Goal: Task Accomplishment & Management: Manage account settings

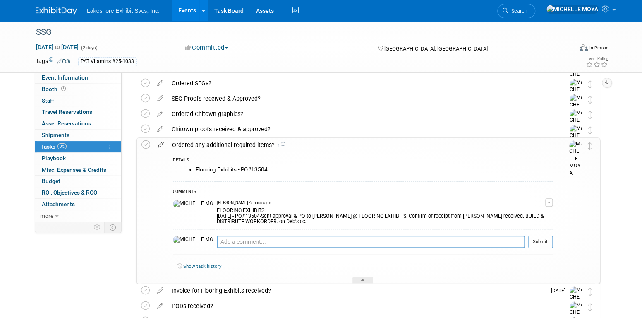
click at [161, 144] on icon at bounding box center [160, 143] width 14 height 10
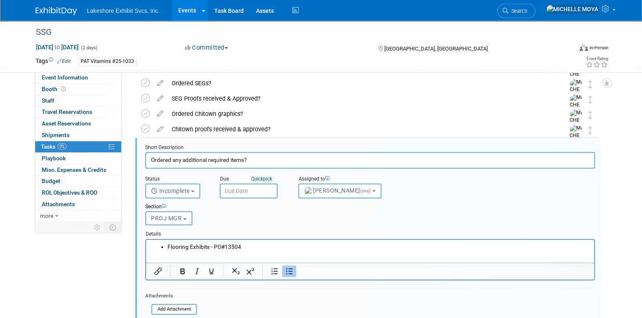
scroll to position [306, 0]
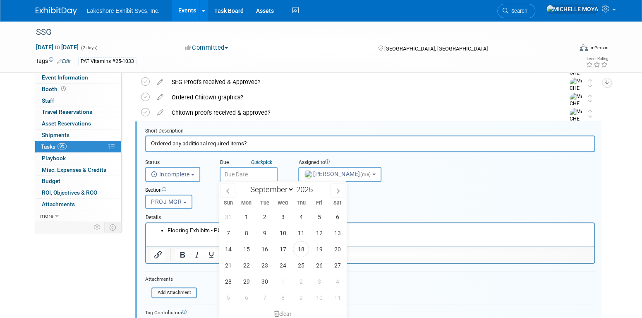
click at [248, 172] on input "text" at bounding box center [249, 174] width 58 height 15
click at [291, 190] on select "January February March April May June July August September October November De…" at bounding box center [271, 189] width 48 height 10
select select "9"
click at [247, 184] on select "January February March April May June July August September October November De…" at bounding box center [271, 189] width 48 height 10
click at [322, 216] on span "3" at bounding box center [319, 217] width 16 height 16
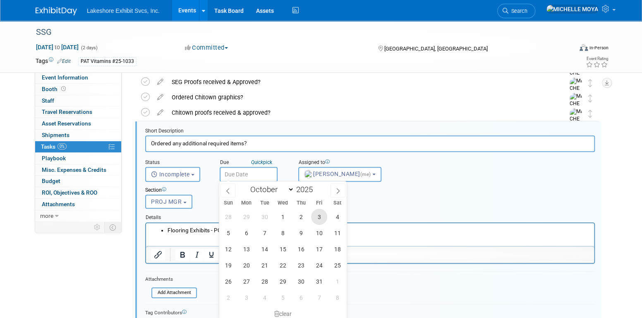
type input "[DATE]"
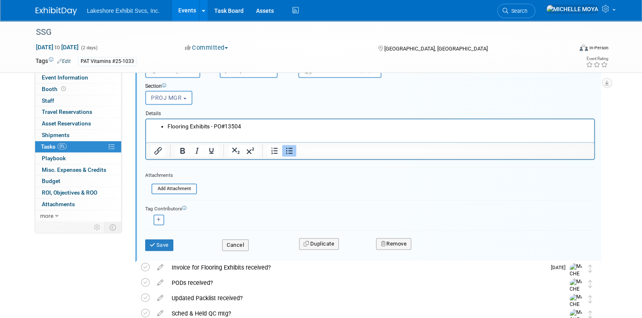
scroll to position [430, 0]
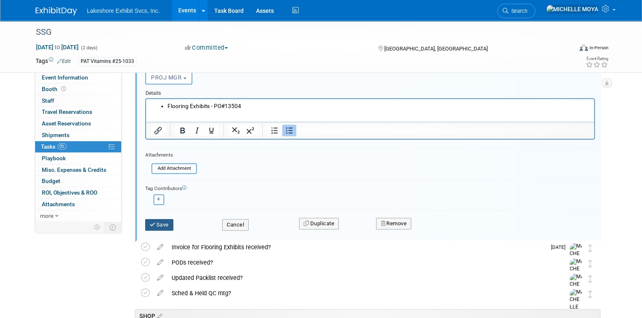
click at [169, 221] on button "Save" at bounding box center [159, 225] width 28 height 12
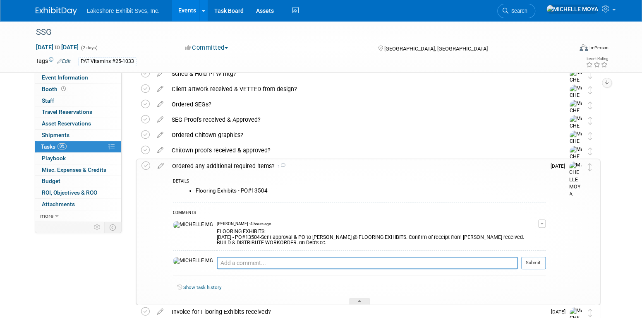
scroll to position [265, 0]
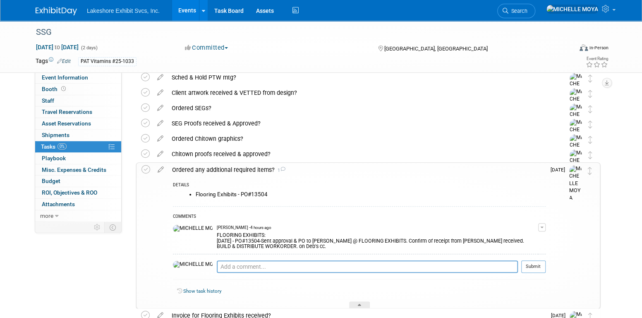
click at [228, 172] on div "Ordered any additional required items? 1" at bounding box center [357, 170] width 378 height 14
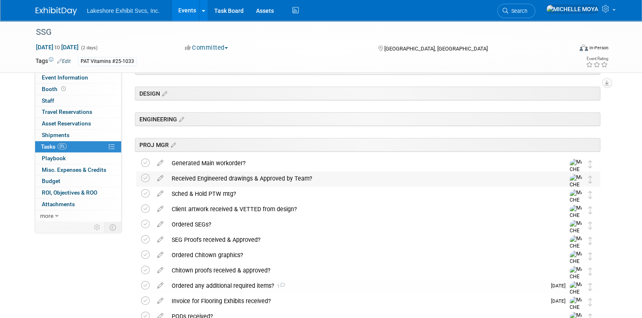
scroll to position [141, 0]
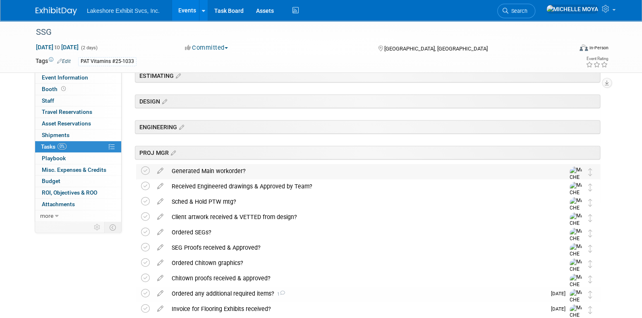
click at [222, 171] on div "Generated Main workorder?" at bounding box center [361, 171] width 386 height 14
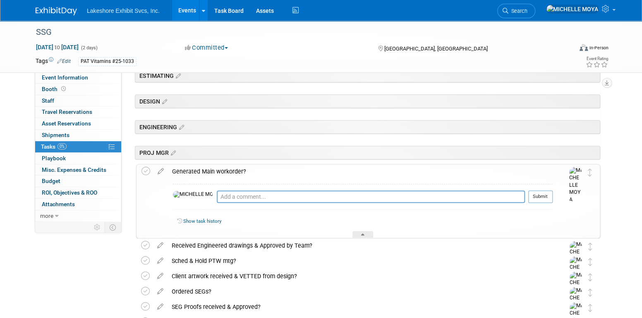
click at [162, 168] on icon at bounding box center [160, 169] width 14 height 10
select select "8"
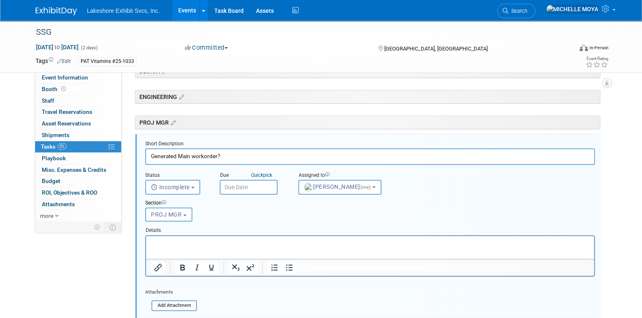
scroll to position [184, 0]
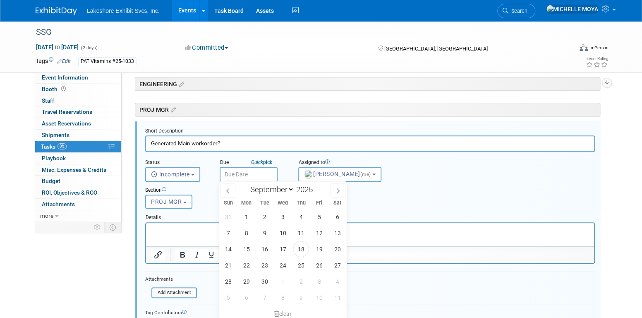
click at [245, 170] on input "text" at bounding box center [249, 174] width 58 height 15
drag, startPoint x: 303, startPoint y: 269, endPoint x: 286, endPoint y: 247, distance: 27.5
click at [302, 269] on span "25" at bounding box center [301, 265] width 16 height 16
type input "[DATE]"
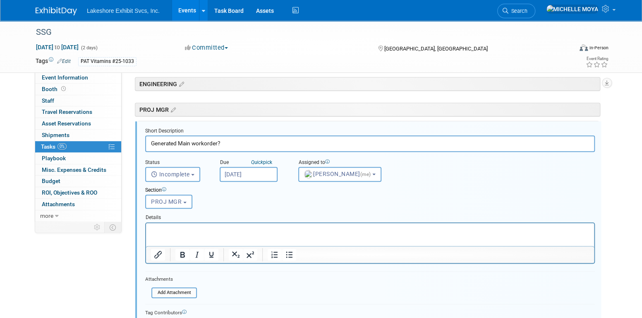
click at [256, 225] on html at bounding box center [370, 228] width 448 height 11
click at [279, 234] on html at bounding box center [370, 228] width 448 height 11
click at [293, 256] on button "Bullet list" at bounding box center [289, 255] width 14 height 12
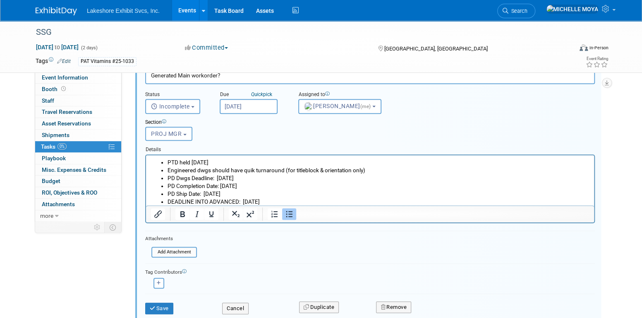
scroll to position [266, 0]
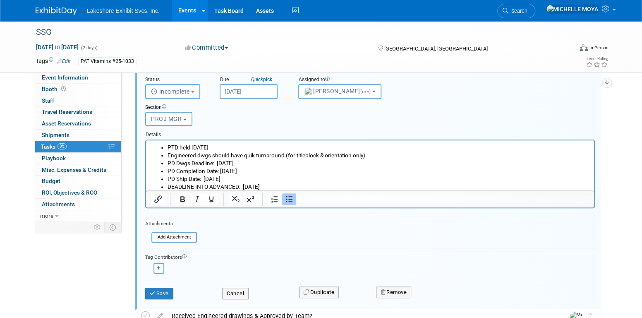
click at [159, 266] on icon "button" at bounding box center [159, 268] width 4 height 5
select select
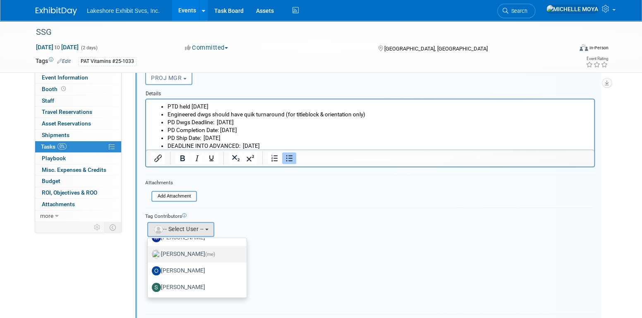
scroll to position [308, 0]
click at [204, 284] on label "[PERSON_NAME]" at bounding box center [195, 286] width 86 height 13
click at [149, 284] on input "[PERSON_NAME]" at bounding box center [146, 285] width 5 height 5
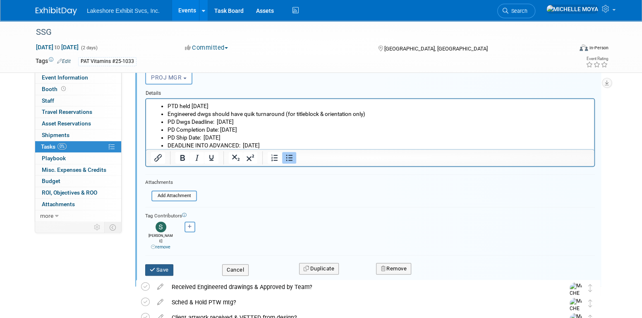
click at [163, 264] on button "Save" at bounding box center [159, 270] width 28 height 12
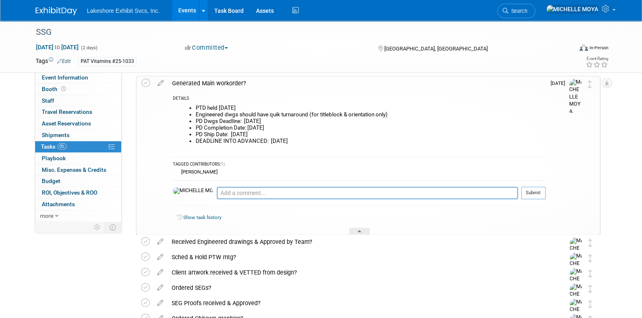
scroll to position [225, 0]
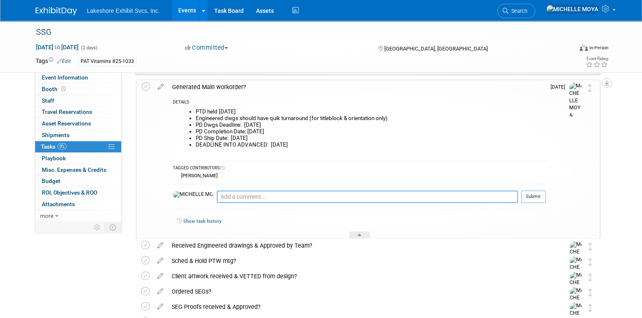
click at [222, 197] on textarea at bounding box center [367, 196] width 301 height 12
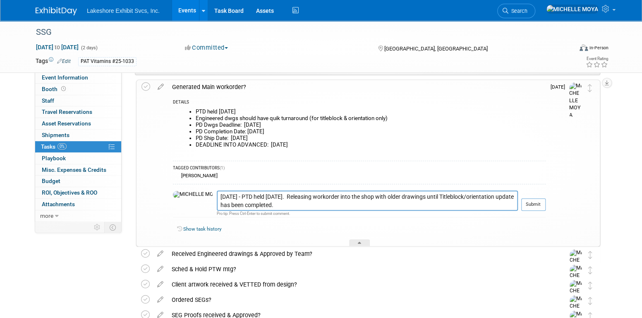
drag, startPoint x: 530, startPoint y: 208, endPoint x: 273, endPoint y: 201, distance: 256.6
click at [274, 200] on tr "[DATE] - PTD held [DATE]. Releasing workorder into the shop with older drawings…" at bounding box center [359, 203] width 373 height 27
click at [273, 201] on textarea "[DATE] - PTD held [DATE]. Releasing workorder into the shop with older drawings…" at bounding box center [367, 200] width 301 height 20
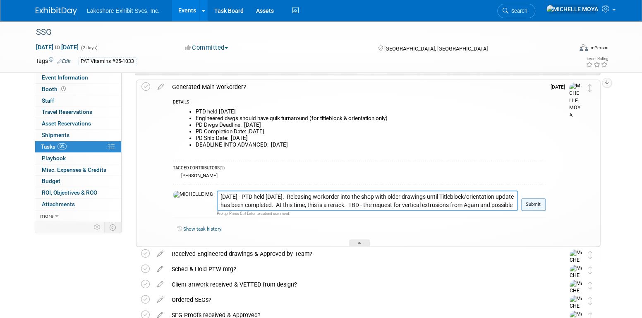
type textarea "[DATE] - PTD held [DATE]. Releasing workorder into the shop with older drawings…"
click at [537, 200] on button "Submit" at bounding box center [533, 204] width 24 height 12
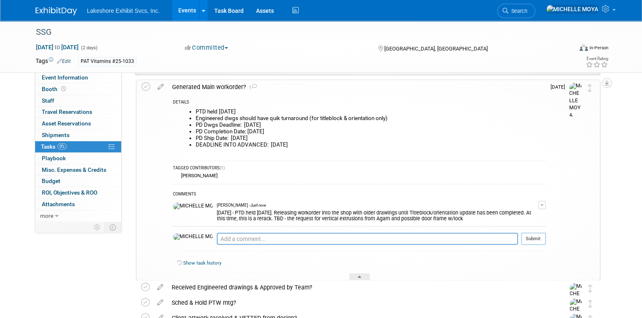
click at [184, 7] on link "Events" at bounding box center [187, 10] width 30 height 21
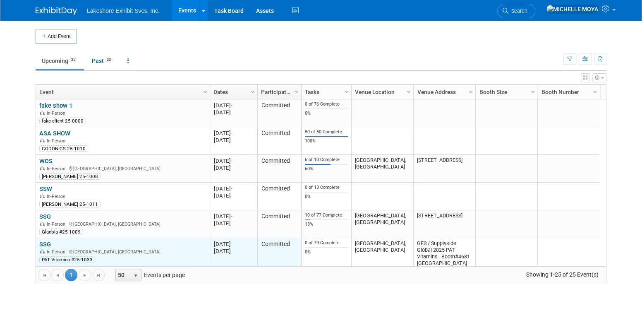
scroll to position [247, 0]
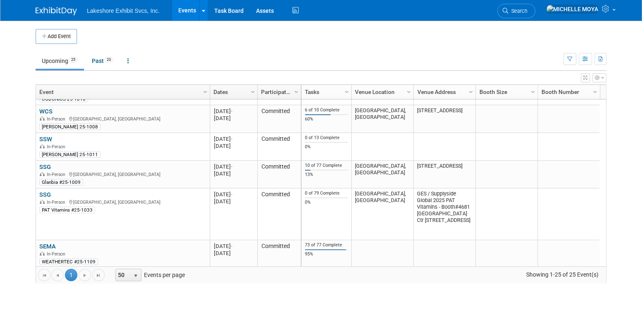
click at [47, 193] on link "SSG" at bounding box center [45, 194] width 12 height 7
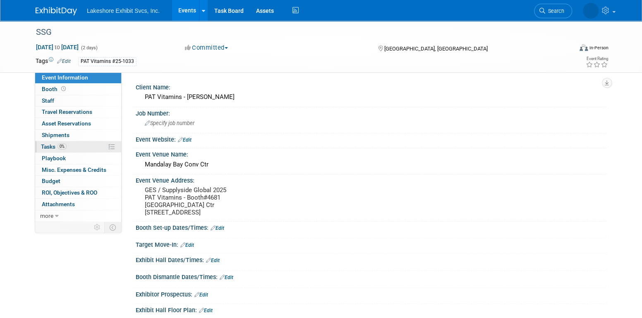
click at [82, 145] on link "0% Tasks 0%" at bounding box center [78, 146] width 86 height 11
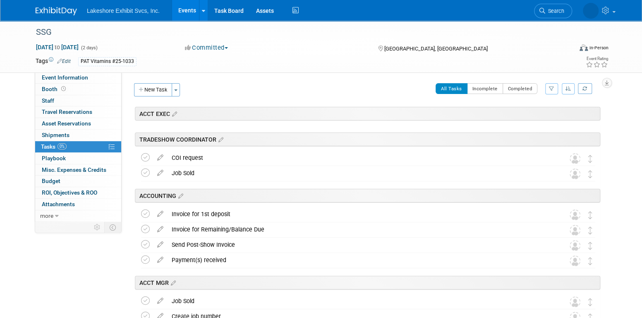
drag, startPoint x: 553, startPoint y: 89, endPoint x: 549, endPoint y: 90, distance: 4.3
click at [553, 89] on icon "button" at bounding box center [551, 88] width 5 height 5
drag, startPoint x: 533, startPoint y: 115, endPoint x: 530, endPoint y: 120, distance: 5.2
click at [533, 115] on select "-- Select Assignee -- All unassigned tasks Assigned to me Amanda Koss Dave Desa…" at bounding box center [517, 115] width 68 height 12
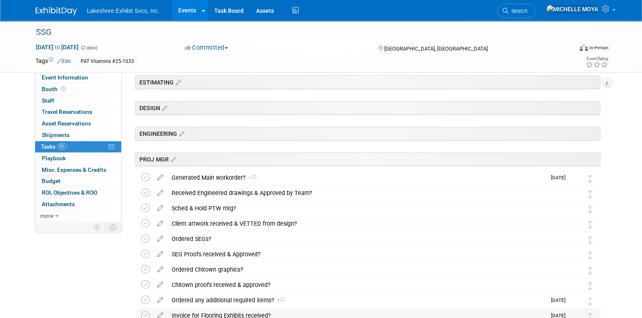
scroll to position [124, 0]
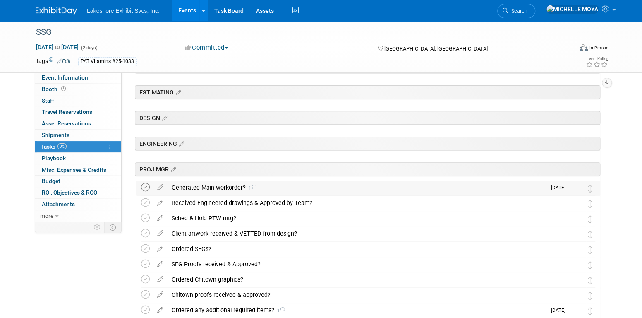
click at [145, 187] on icon at bounding box center [145, 187] width 9 height 9
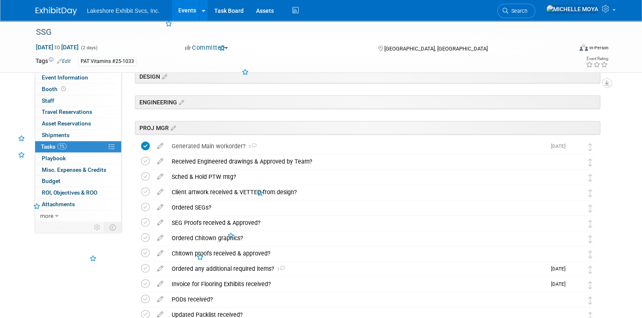
scroll to position [207, 0]
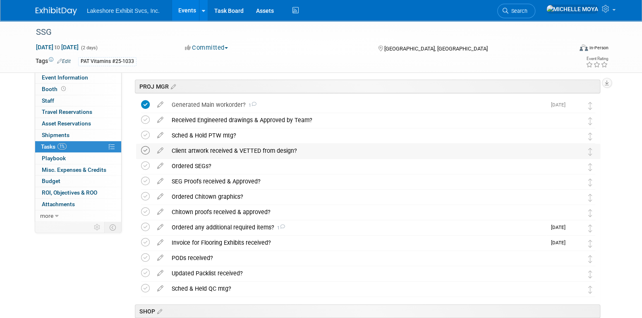
drag, startPoint x: 147, startPoint y: 150, endPoint x: 147, endPoint y: 163, distance: 13.7
click at [146, 150] on icon at bounding box center [145, 150] width 9 height 9
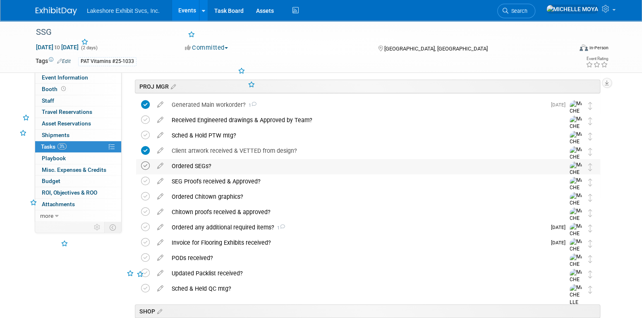
click at [146, 166] on icon at bounding box center [145, 165] width 9 height 9
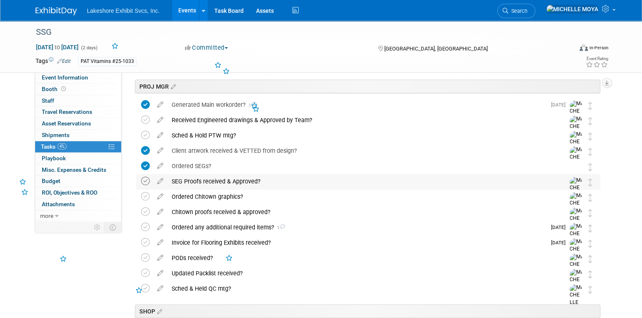
click at [144, 180] on icon at bounding box center [145, 181] width 9 height 9
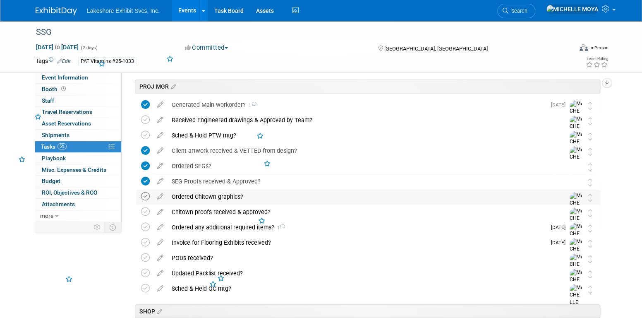
click at [145, 197] on icon at bounding box center [145, 196] width 9 height 9
click at [145, 206] on td at bounding box center [147, 224] width 12 height 39
click at [146, 214] on icon at bounding box center [145, 211] width 9 height 9
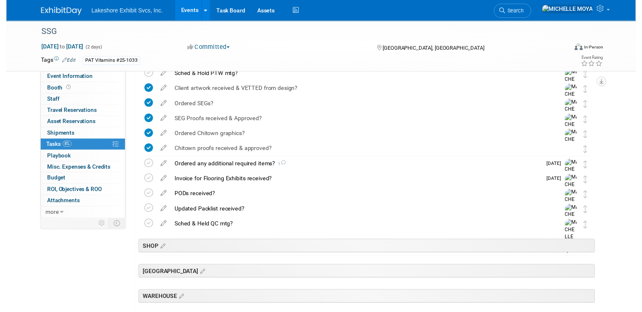
scroll to position [248, 0]
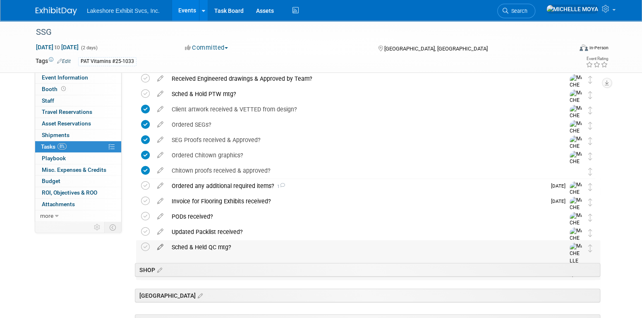
click at [163, 243] on icon at bounding box center [160, 245] width 14 height 10
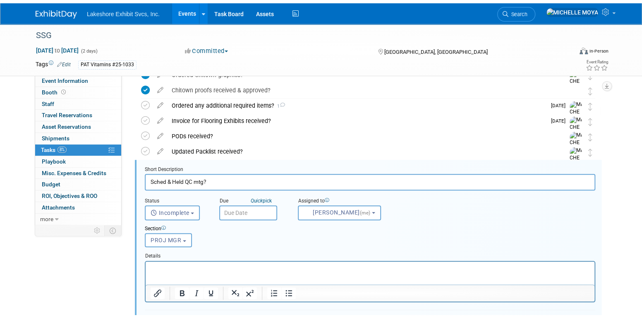
scroll to position [367, 0]
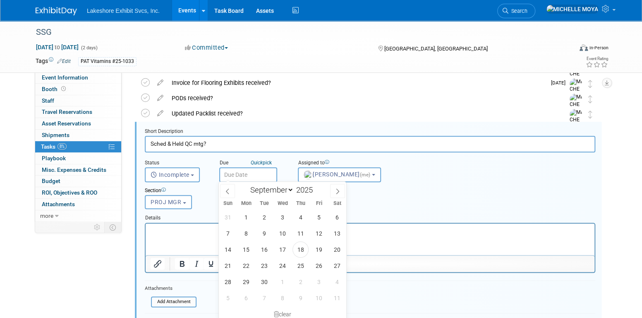
click at [248, 173] on input "text" at bounding box center [248, 174] width 58 height 15
click at [290, 189] on select "January February March April May June July August September October November De…" at bounding box center [270, 190] width 48 height 10
select select "9"
click at [246, 185] on select "January February March April May June July August September October November De…" at bounding box center [270, 190] width 48 height 10
drag, startPoint x: 247, startPoint y: 240, endPoint x: 245, endPoint y: 251, distance: 10.5
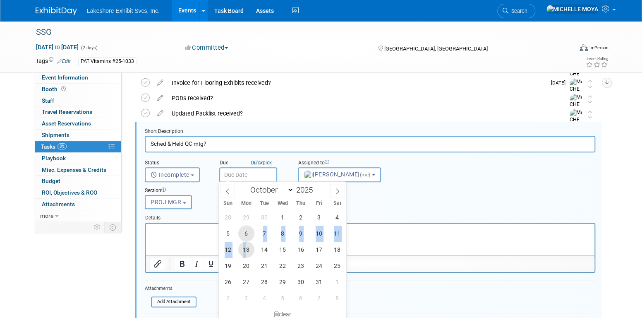
click at [245, 251] on div "28 29 30 1 2 3 4 5 6 7 8 9 10 11 12 13 14 15 16 17 18 19 20 21 22 23 24 25 26 2…" at bounding box center [282, 257] width 127 height 97
click at [247, 248] on span "13" at bounding box center [246, 249] width 16 height 16
type input "Oct 13, 2025"
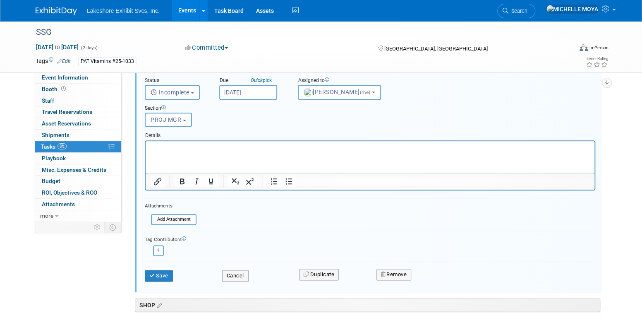
scroll to position [449, 0]
click at [167, 270] on button "Save" at bounding box center [159, 275] width 28 height 12
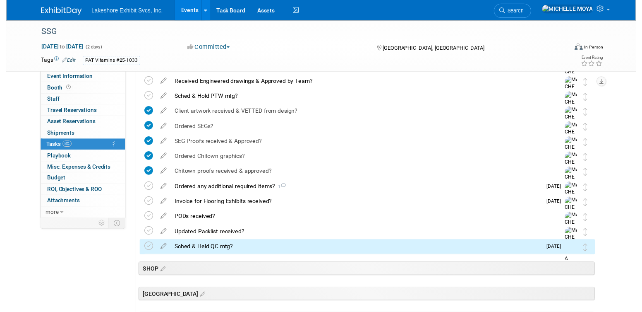
scroll to position [240, 0]
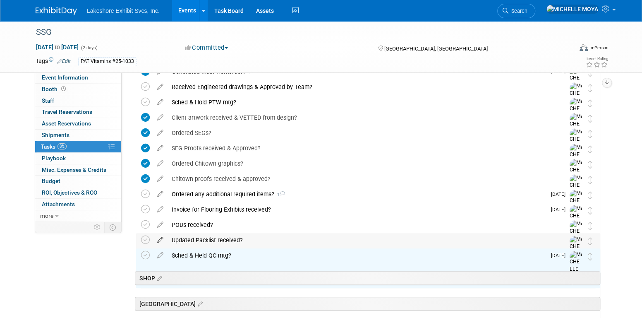
click at [162, 240] on icon at bounding box center [160, 238] width 14 height 10
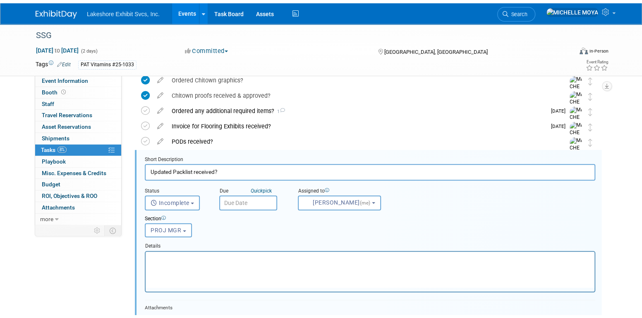
scroll to position [352, 0]
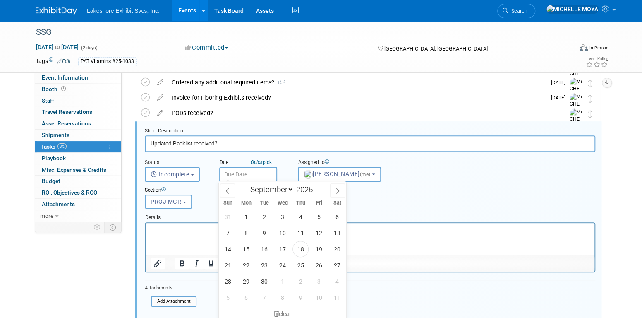
click at [247, 170] on input "text" at bounding box center [248, 174] width 58 height 15
click at [290, 190] on select "January February March April May June July August September October November De…" at bounding box center [270, 189] width 48 height 10
select select "9"
click at [246, 184] on select "January February March April May June July August September October November De…" at bounding box center [270, 189] width 48 height 10
click at [250, 247] on span "13" at bounding box center [246, 249] width 16 height 16
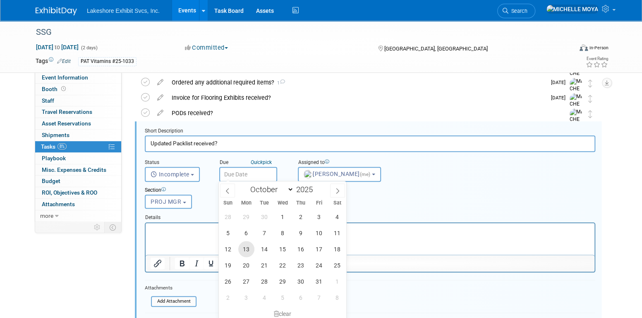
type input "Oct 13, 2025"
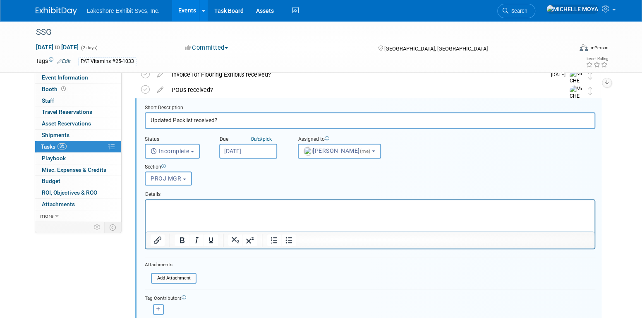
scroll to position [393, 0]
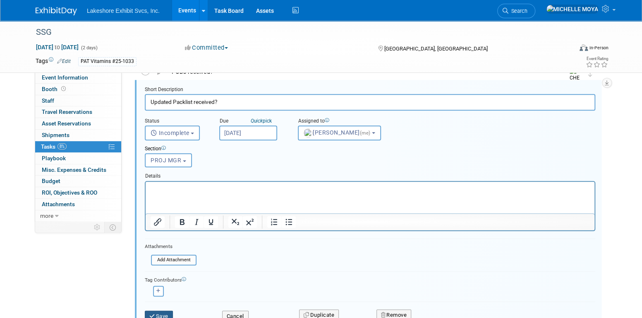
click at [164, 312] on button "Save" at bounding box center [159, 316] width 28 height 12
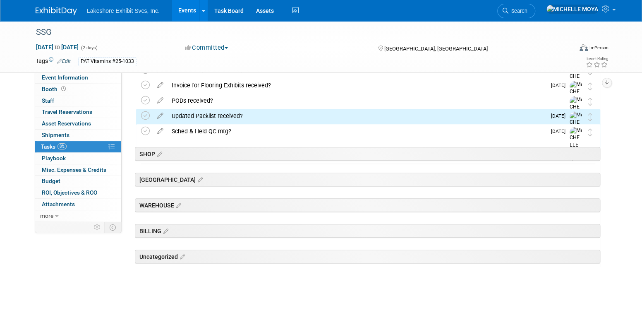
scroll to position [323, 0]
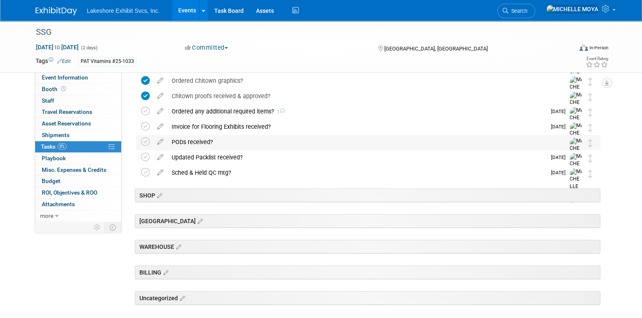
click at [207, 142] on div "PODs received?" at bounding box center [361, 142] width 386 height 14
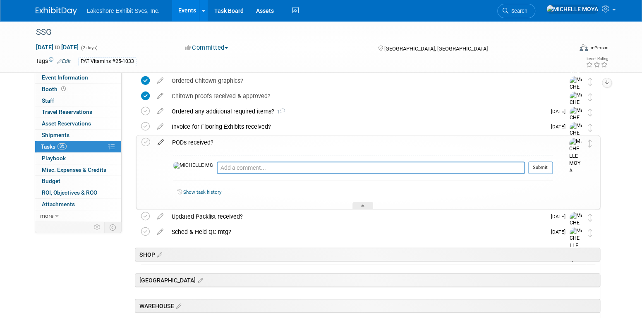
click at [165, 142] on icon at bounding box center [160, 140] width 14 height 10
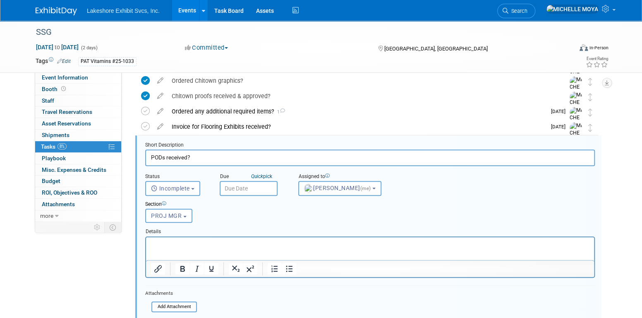
scroll to position [336, 0]
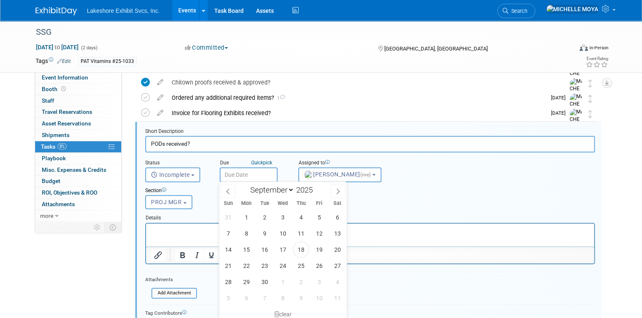
click at [247, 177] on input "text" at bounding box center [249, 174] width 58 height 15
click at [290, 188] on select "January February March April May June July August September October November De…" at bounding box center [271, 190] width 48 height 10
select select "9"
click at [247, 185] on select "January February March April May June July August September October November De…" at bounding box center [271, 190] width 48 height 10
click at [320, 247] on span "17" at bounding box center [319, 249] width 16 height 16
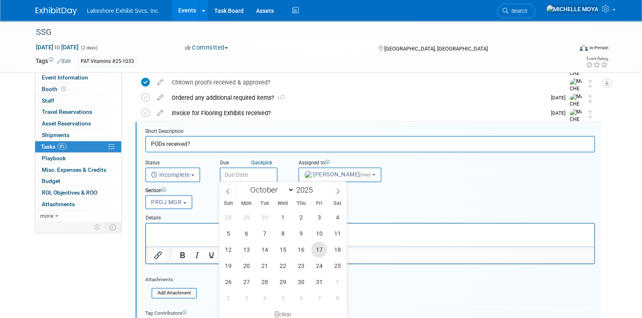
type input "Oct 17, 2025"
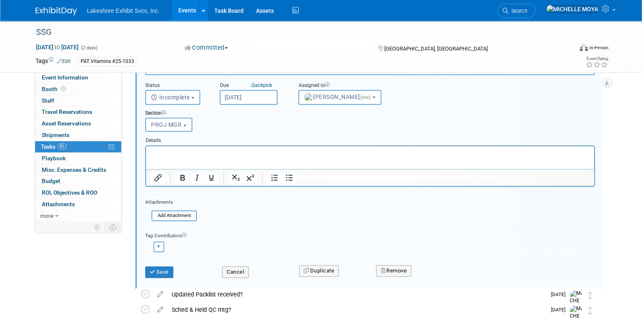
scroll to position [419, 0]
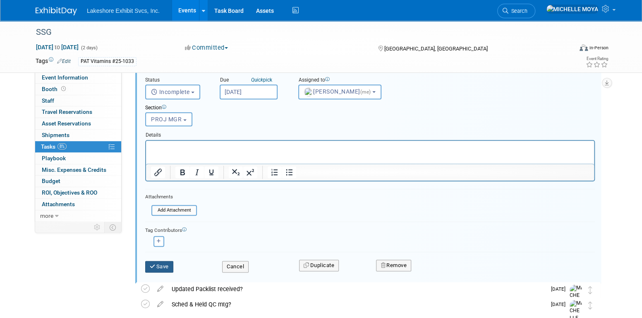
click at [164, 265] on button "Save" at bounding box center [159, 267] width 28 height 12
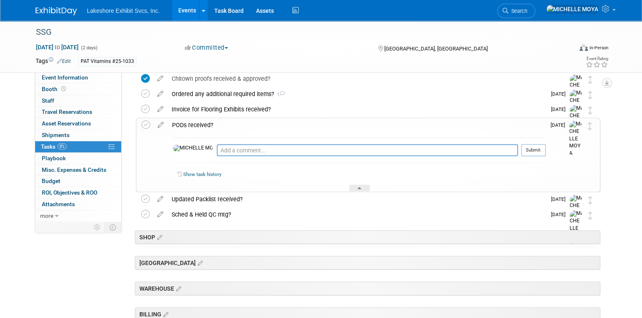
scroll to position [336, 0]
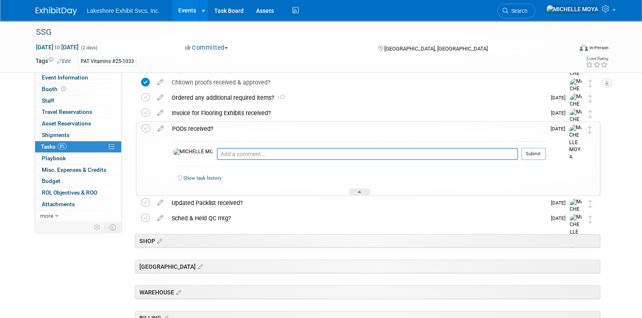
click at [204, 130] on div "PODs received?" at bounding box center [357, 129] width 378 height 14
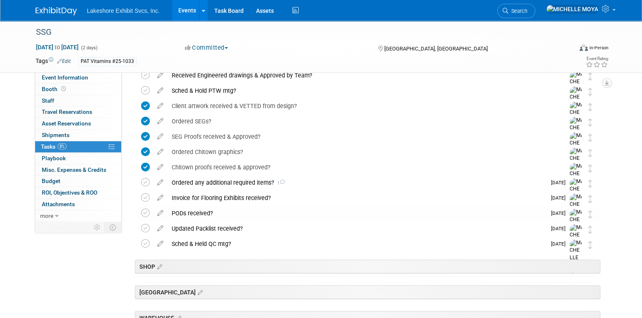
scroll to position [212, 0]
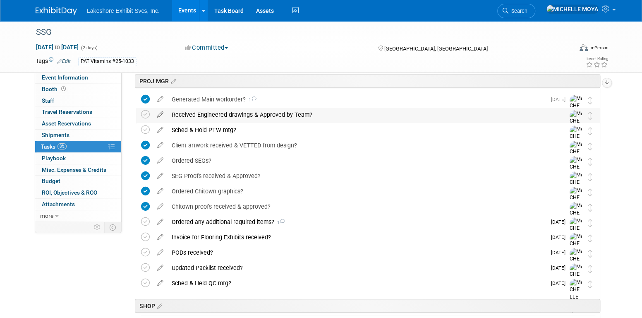
click at [161, 111] on icon at bounding box center [160, 113] width 14 height 10
select select "8"
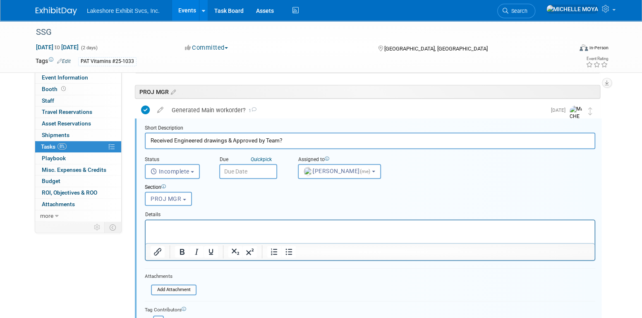
scroll to position [199, 0]
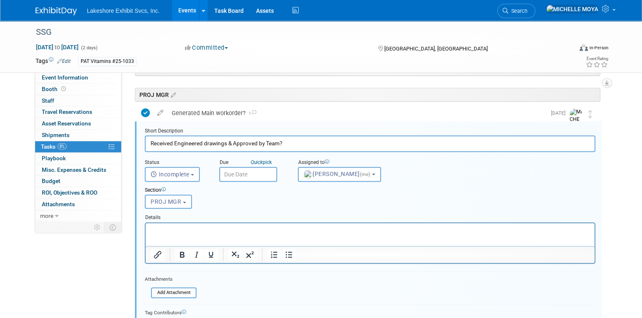
click at [255, 170] on input "text" at bounding box center [248, 174] width 58 height 15
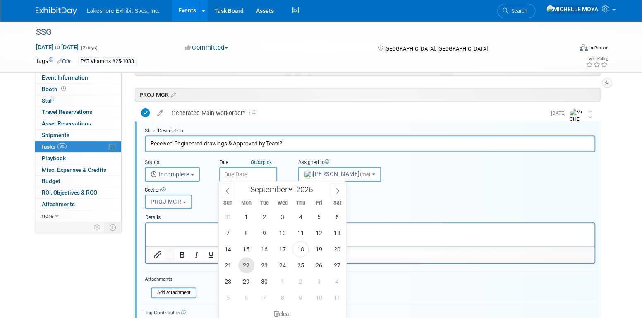
click at [248, 266] on span "22" at bounding box center [246, 265] width 16 height 16
type input "Sep 22, 2025"
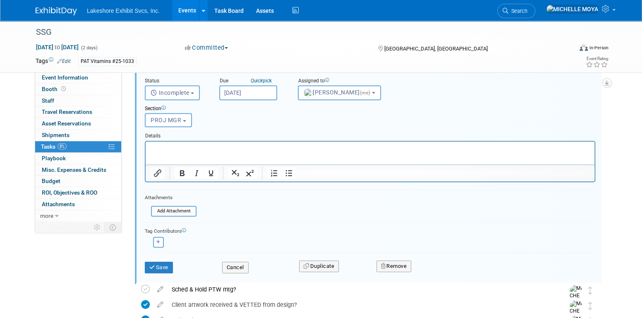
scroll to position [281, 0]
click at [165, 268] on button "Save" at bounding box center [159, 266] width 28 height 12
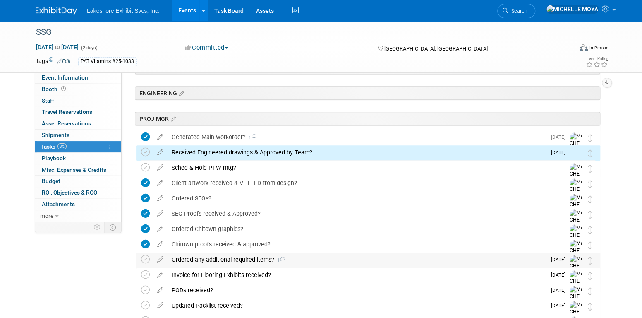
scroll to position [157, 0]
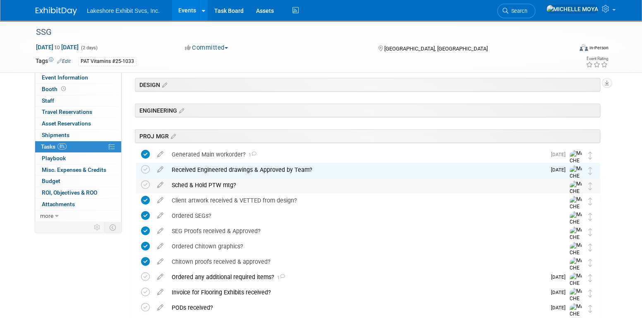
click at [206, 186] on div "Sched & Hold PTW mtg?" at bounding box center [361, 185] width 386 height 14
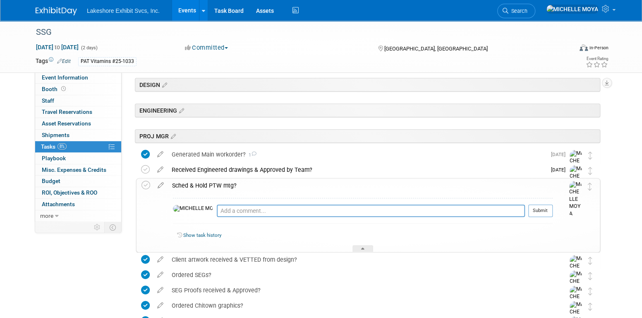
click at [193, 182] on div "Sched & Hold PTW mtg?" at bounding box center [360, 185] width 385 height 14
